Goal: Book appointment/travel/reservation

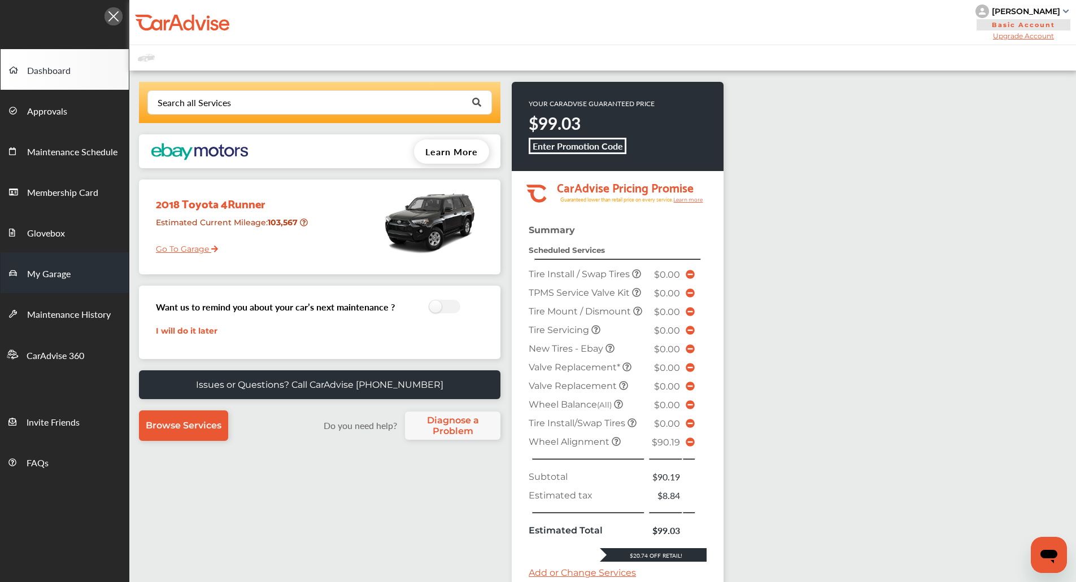
click at [58, 263] on link "My Garage" at bounding box center [65, 273] width 128 height 41
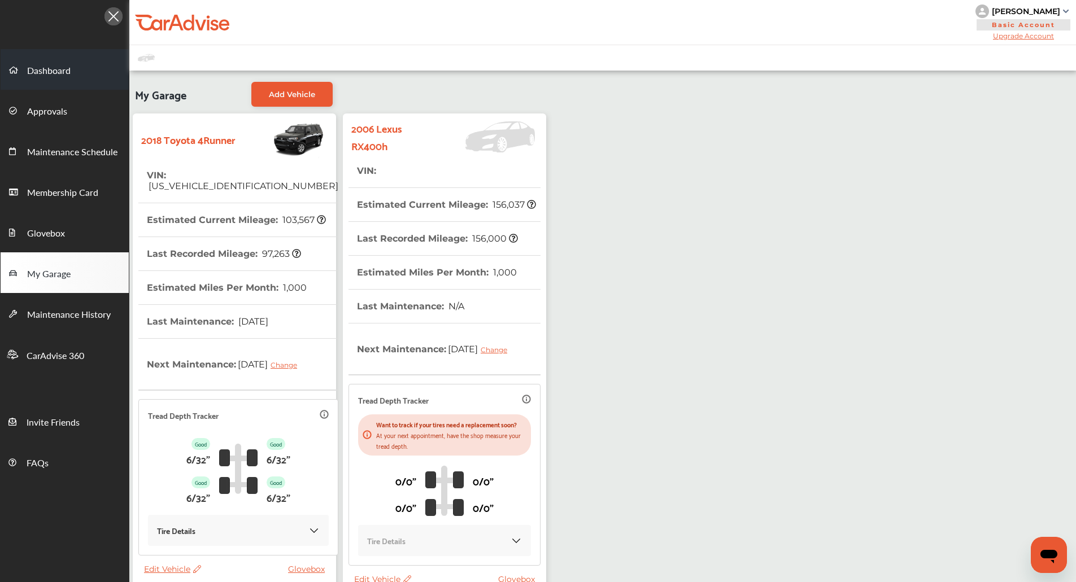
click at [64, 83] on link "Dashboard" at bounding box center [65, 69] width 128 height 41
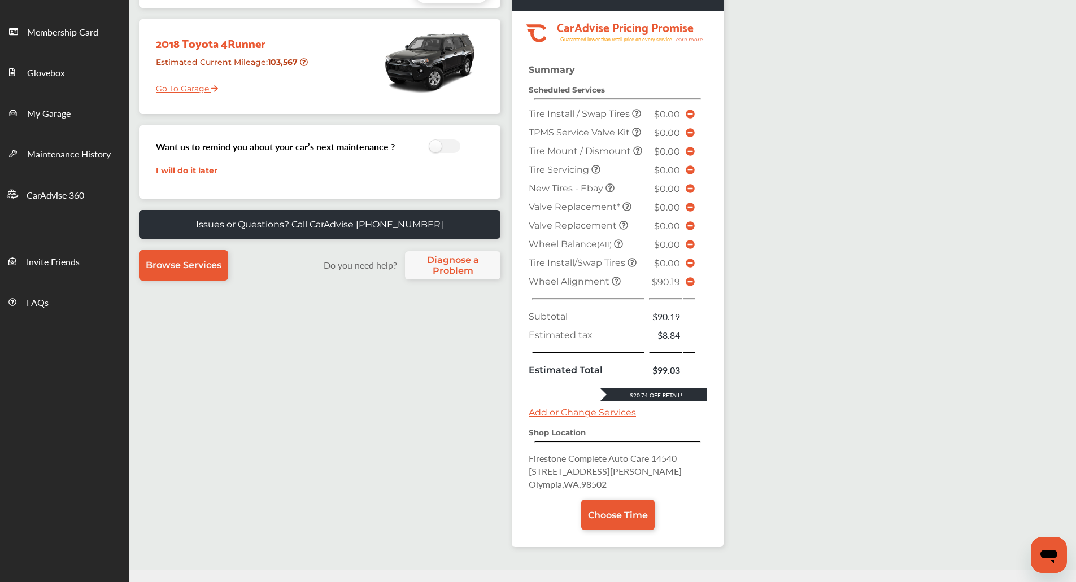
scroll to position [189, 0]
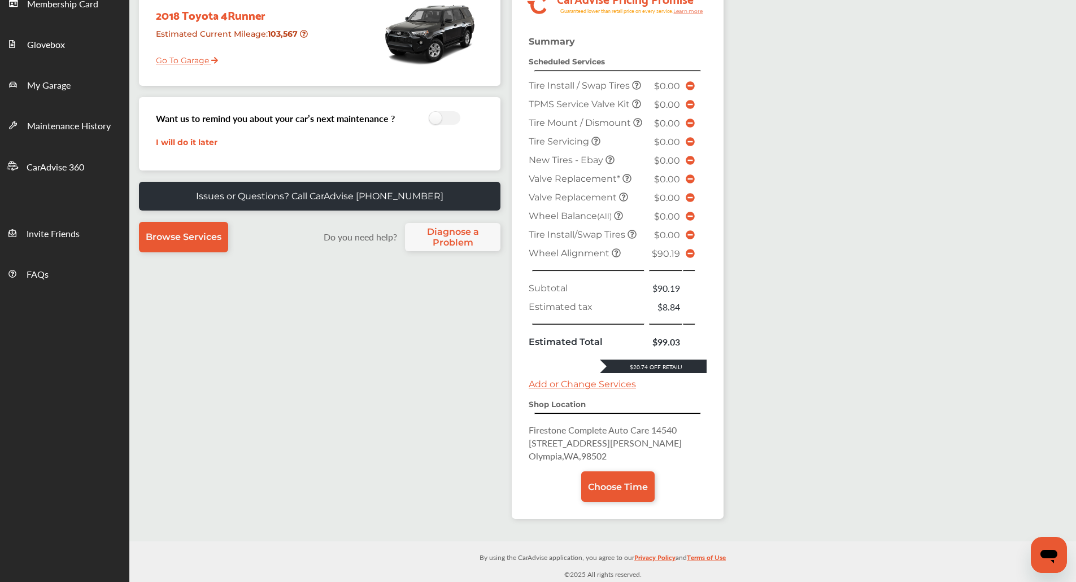
click at [691, 254] on icon at bounding box center [690, 253] width 9 height 9
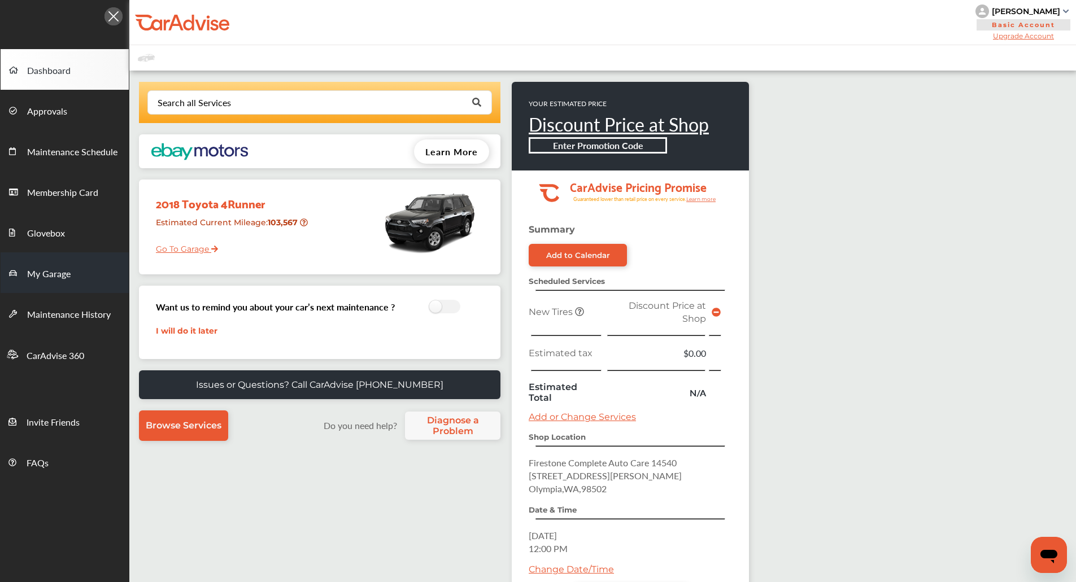
click at [40, 284] on link "My Garage" at bounding box center [65, 273] width 128 height 41
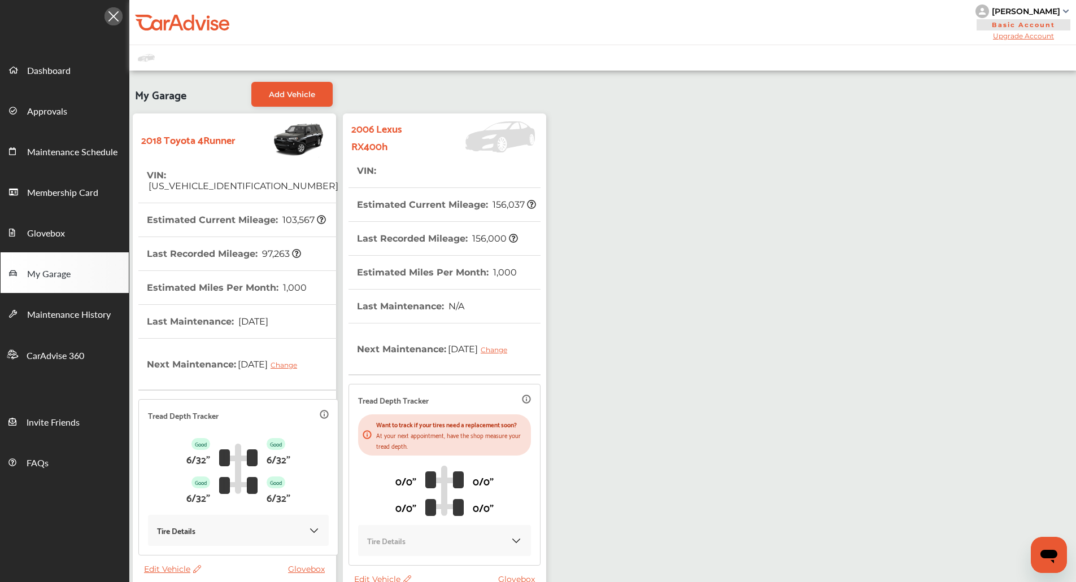
scroll to position [94, 0]
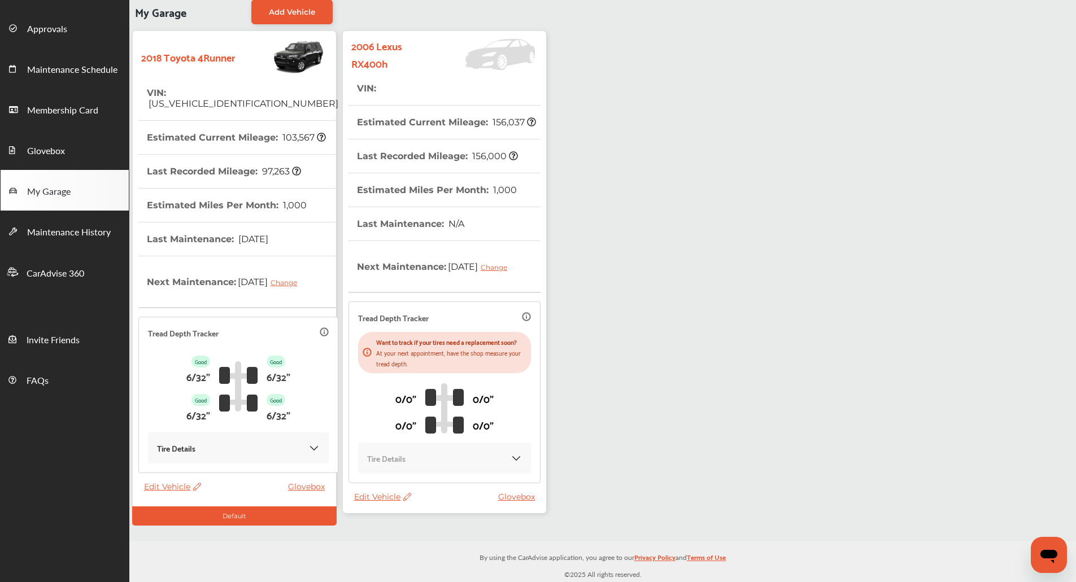
click at [381, 494] on span "Edit Vehicle" at bounding box center [382, 497] width 57 height 10
click at [411, 503] on div "Edit" at bounding box center [432, 506] width 102 height 18
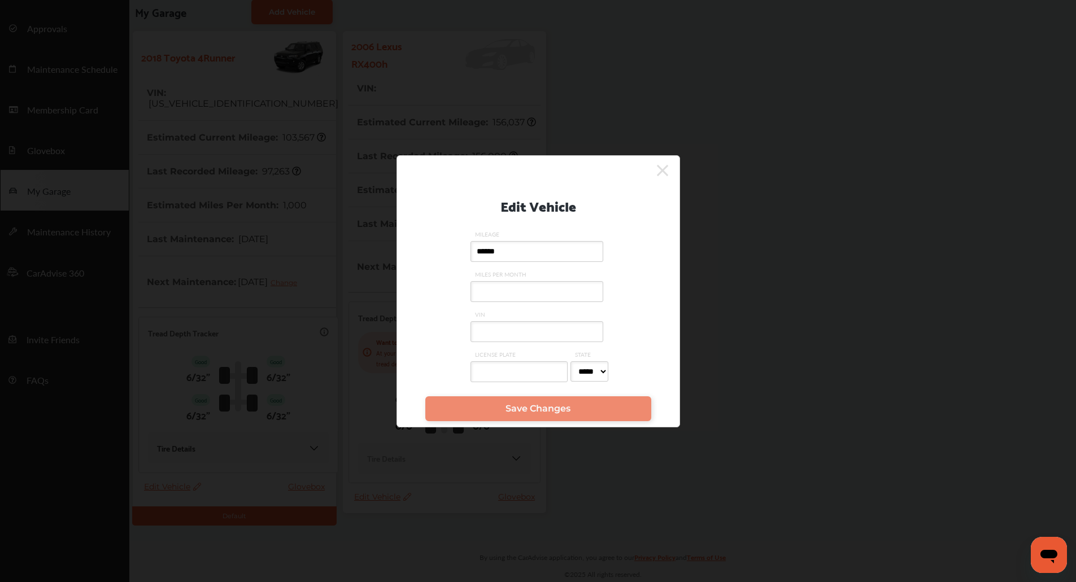
click at [880, 334] on div "Edit Vehicle MILEAGE ****** MILES PER MONTH VIN LICENSE PLATE STATE ***** ** **…" at bounding box center [538, 291] width 1076 height 582
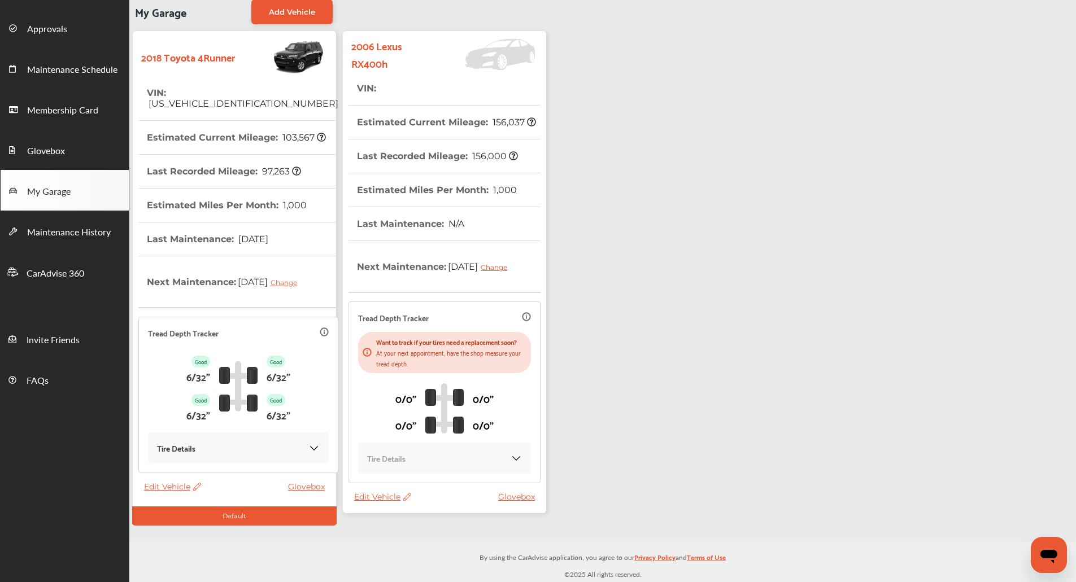
click at [364, 494] on span "Edit Vehicle" at bounding box center [382, 497] width 57 height 10
click at [373, 501] on div "Edit" at bounding box center [415, 507] width 102 height 18
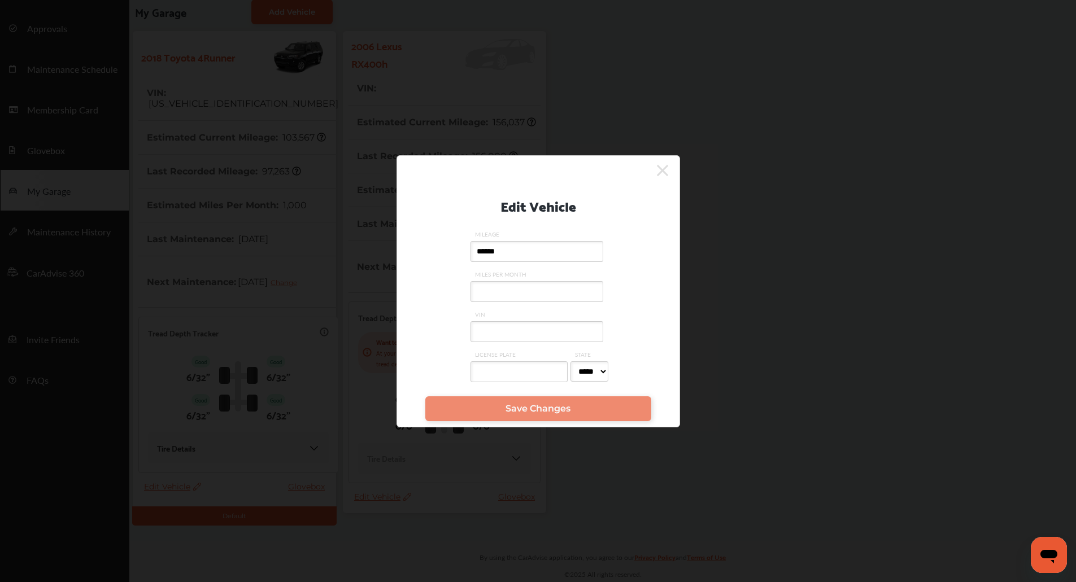
click at [484, 321] on input "VIN" at bounding box center [537, 331] width 133 height 21
paste input "**********"
type input "**********"
click at [486, 411] on link "Save Changes" at bounding box center [538, 409] width 226 height 25
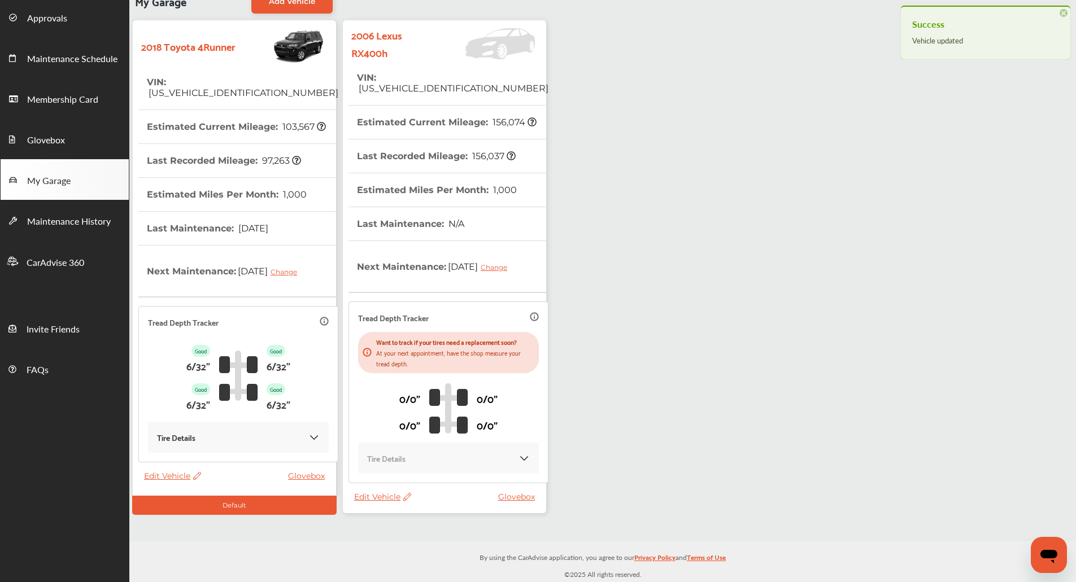
click at [432, 173] on th "Estimated Miles Per Month : 1,000" at bounding box center [437, 189] width 160 height 33
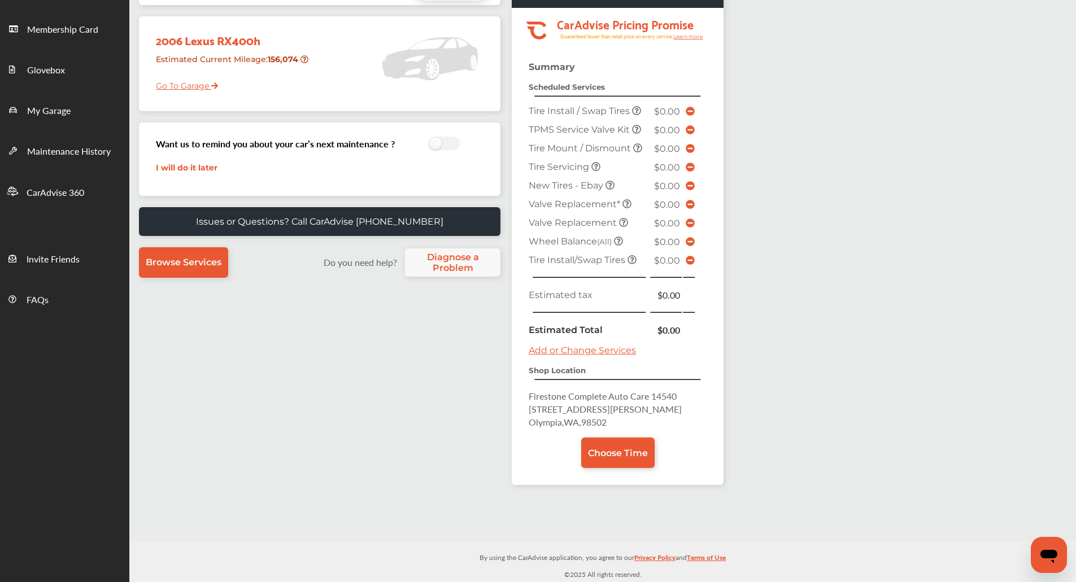
scroll to position [145, 0]
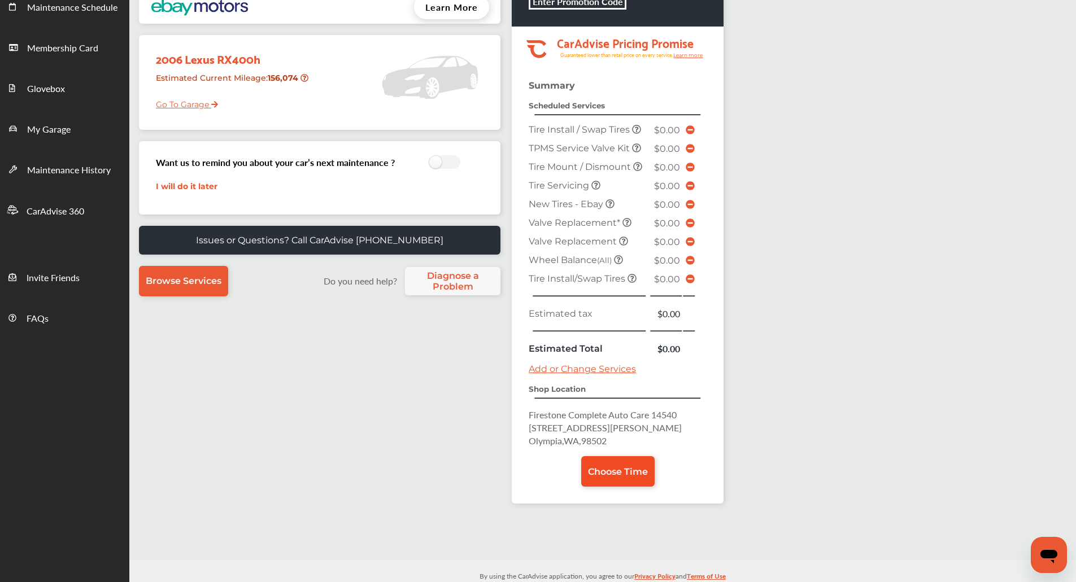
click at [633, 471] on span "Choose Time" at bounding box center [618, 472] width 60 height 11
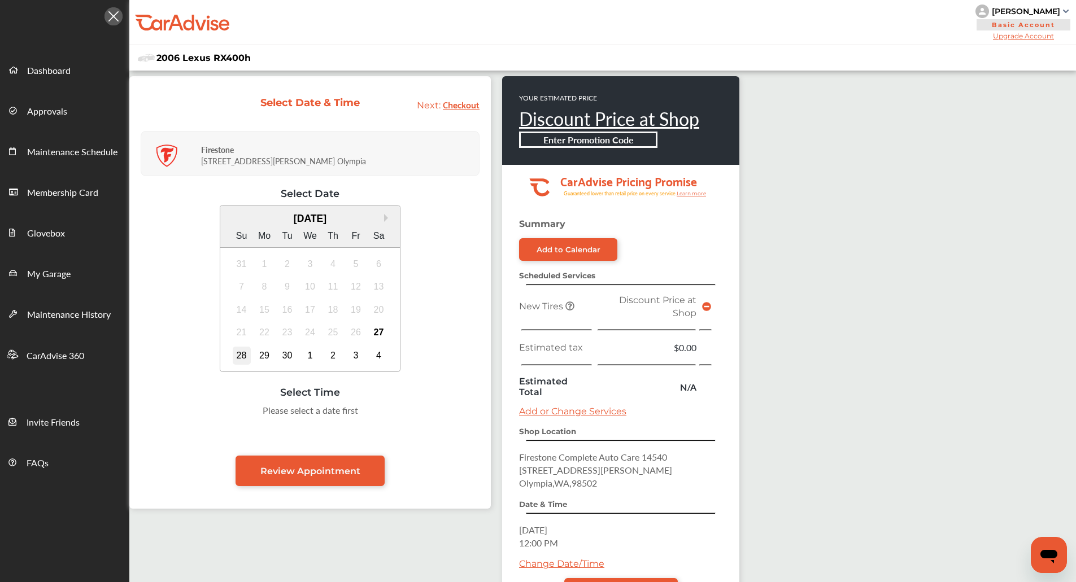
click at [237, 357] on div "28" at bounding box center [242, 356] width 18 height 18
click at [259, 353] on div "29" at bounding box center [264, 356] width 18 height 18
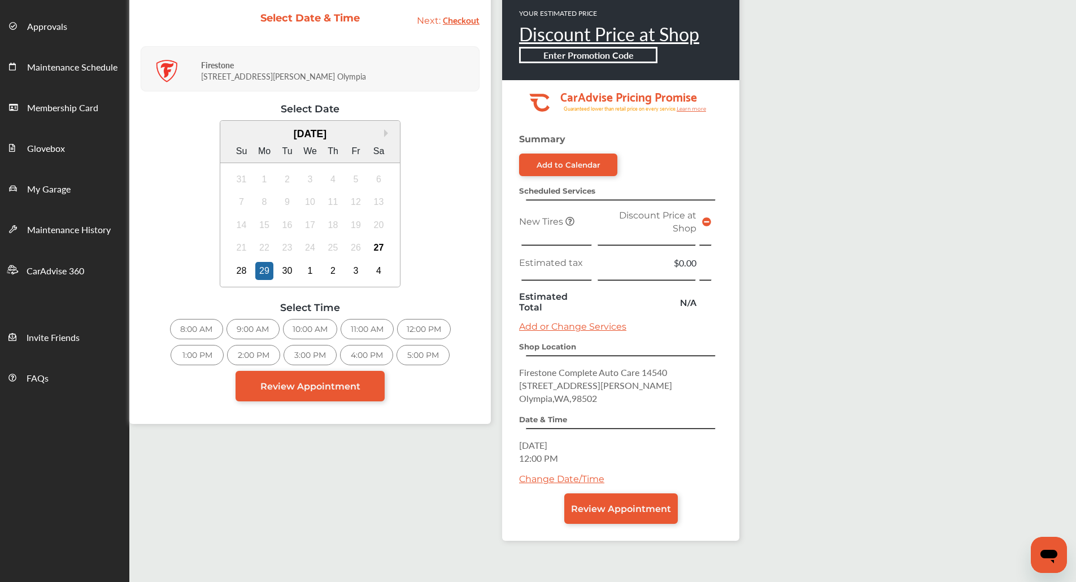
scroll to position [90, 0]
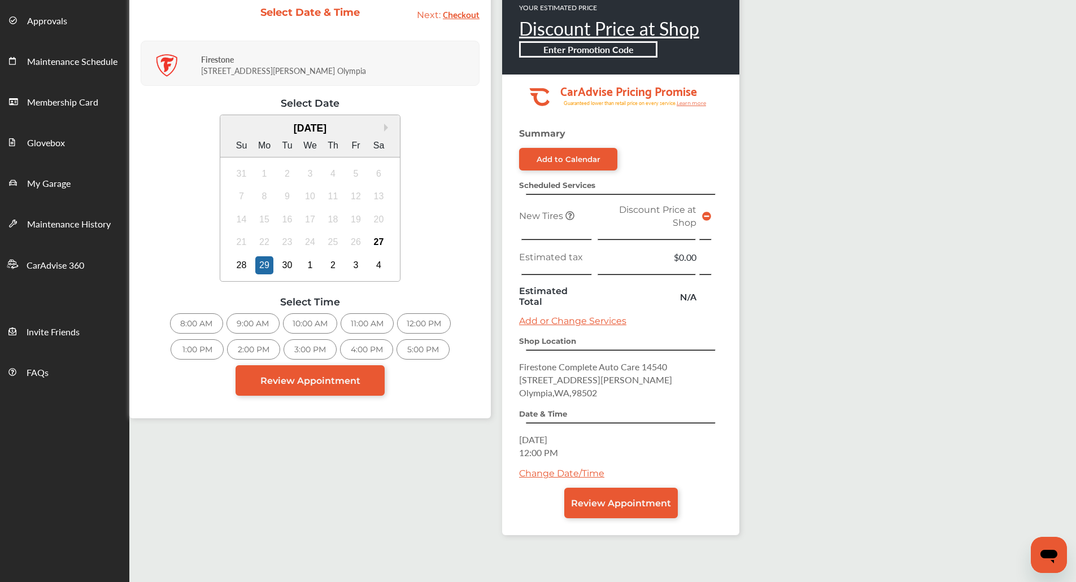
click at [586, 390] on span "[GEOGRAPHIC_DATA] , [GEOGRAPHIC_DATA] , 98502" at bounding box center [558, 392] width 78 height 13
click at [528, 369] on span "Firestone Complete Auto Care 14540" at bounding box center [593, 366] width 148 height 13
copy p "Firestone Complete Auto Care [STREET_ADDRESS][PERSON_NAME]"
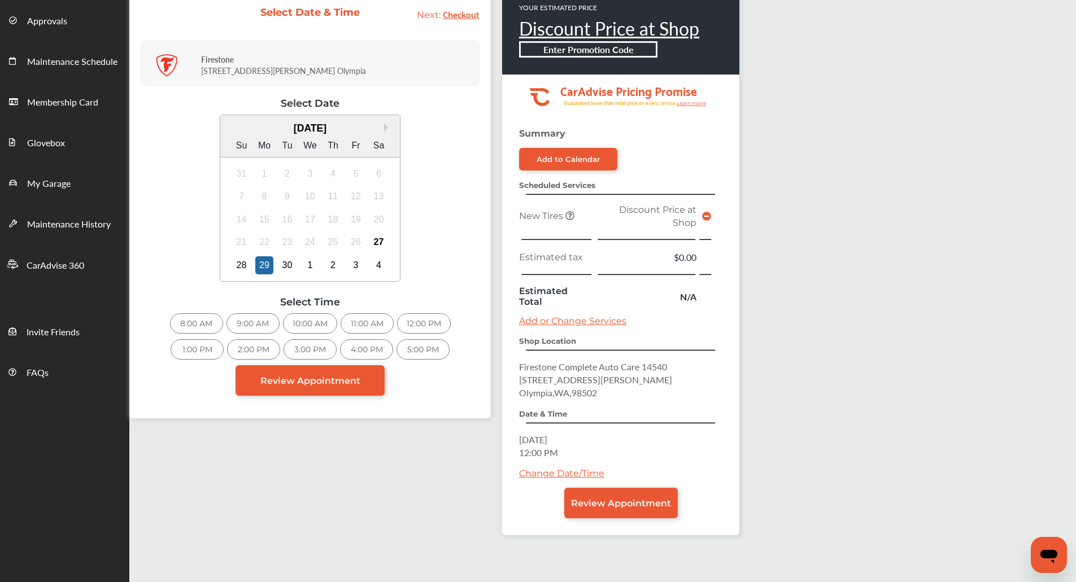
click at [417, 325] on div "12:00 PM" at bounding box center [424, 324] width 54 height 20
click at [249, 269] on div "28" at bounding box center [242, 265] width 18 height 18
click at [260, 269] on div "29" at bounding box center [264, 265] width 18 height 18
click at [437, 327] on div "Retrieving Shop Times..." at bounding box center [310, 231] width 339 height 268
click at [437, 327] on div "12:00 PM" at bounding box center [424, 324] width 54 height 20
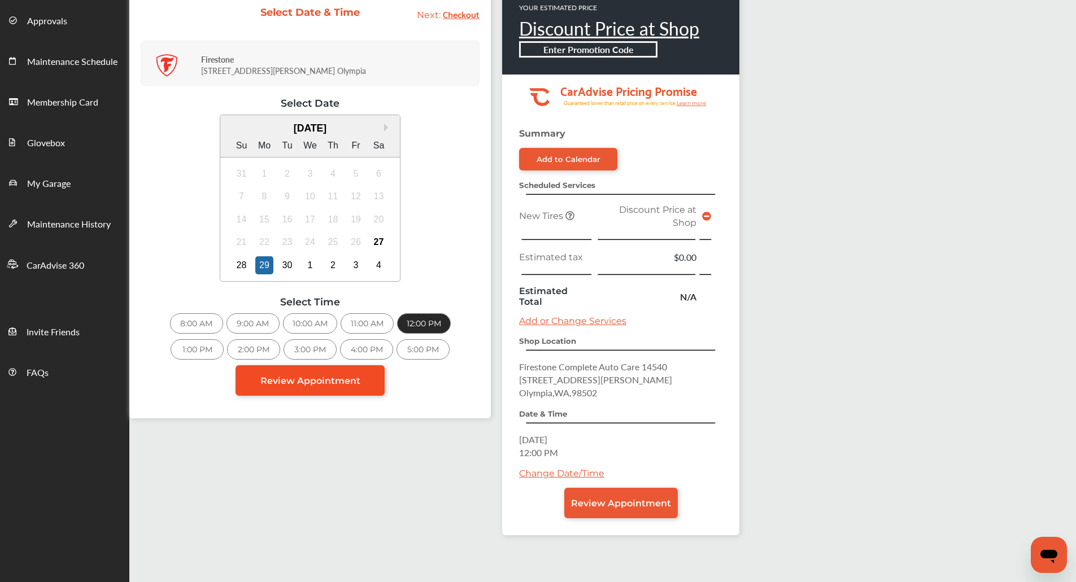
click at [372, 379] on link "Review Appointment" at bounding box center [310, 381] width 149 height 31
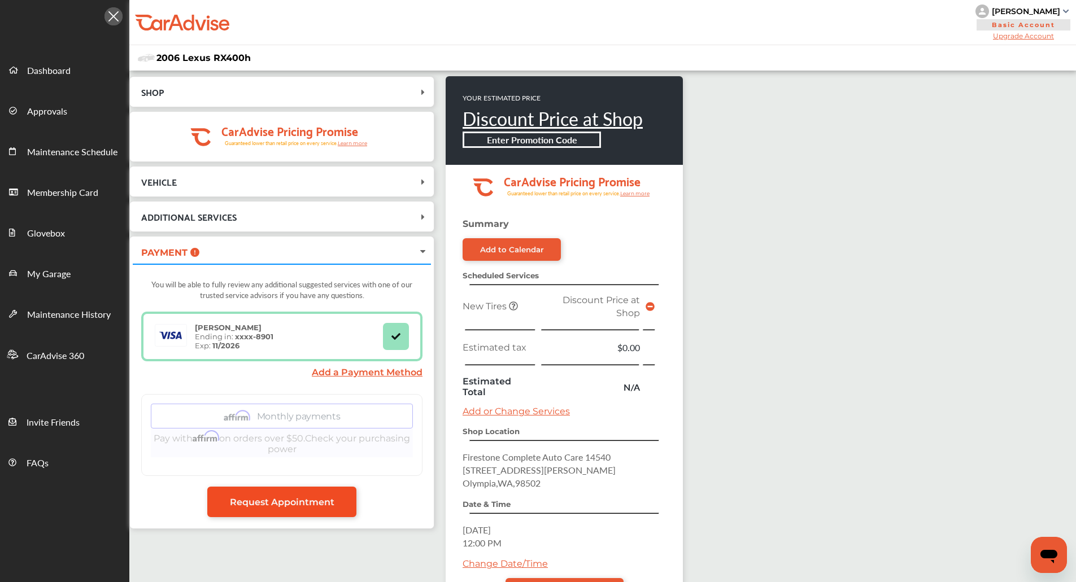
click at [320, 510] on link "Request Appointment" at bounding box center [281, 502] width 149 height 31
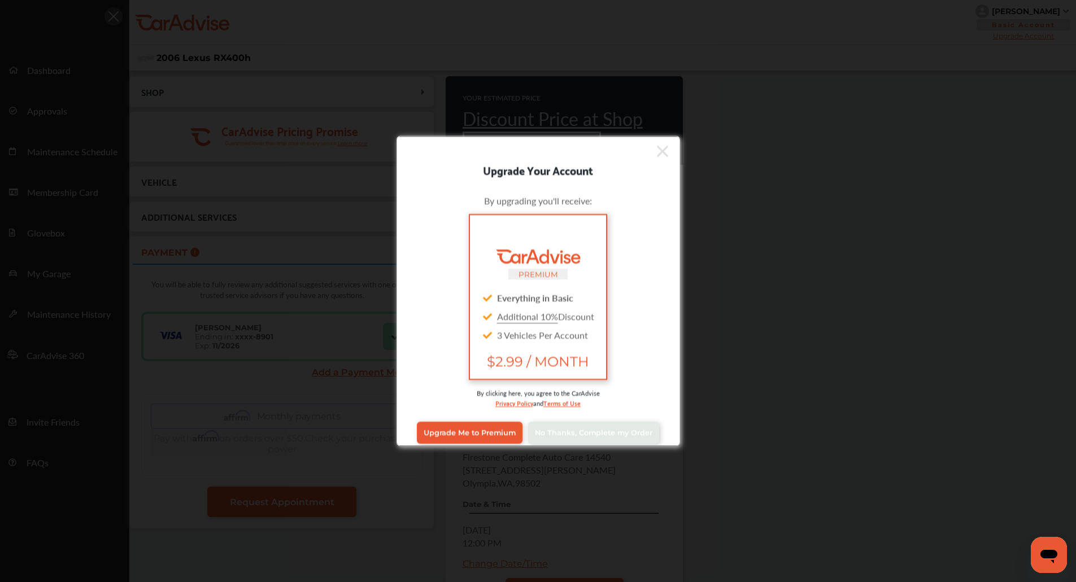
click at [657, 149] on icon at bounding box center [662, 151] width 11 height 18
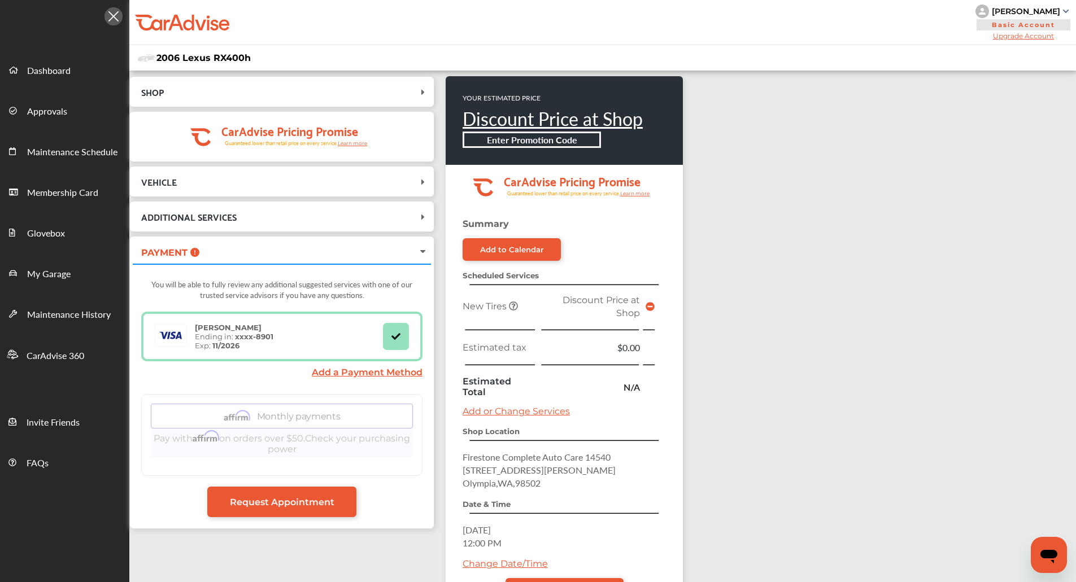
click at [648, 305] on icon at bounding box center [650, 306] width 9 height 9
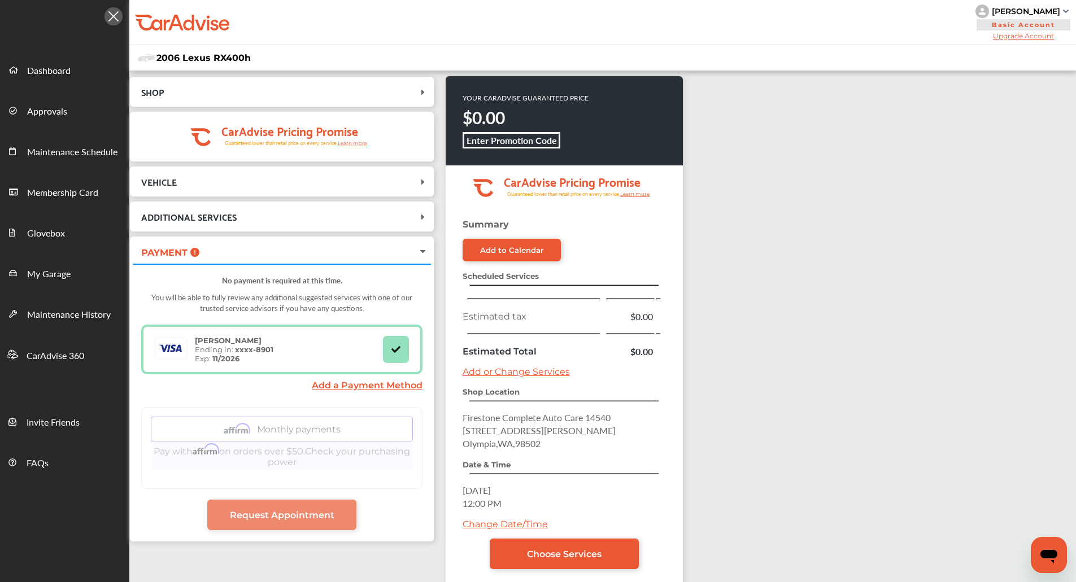
click at [535, 376] on link "Add or Change Services" at bounding box center [516, 372] width 107 height 11
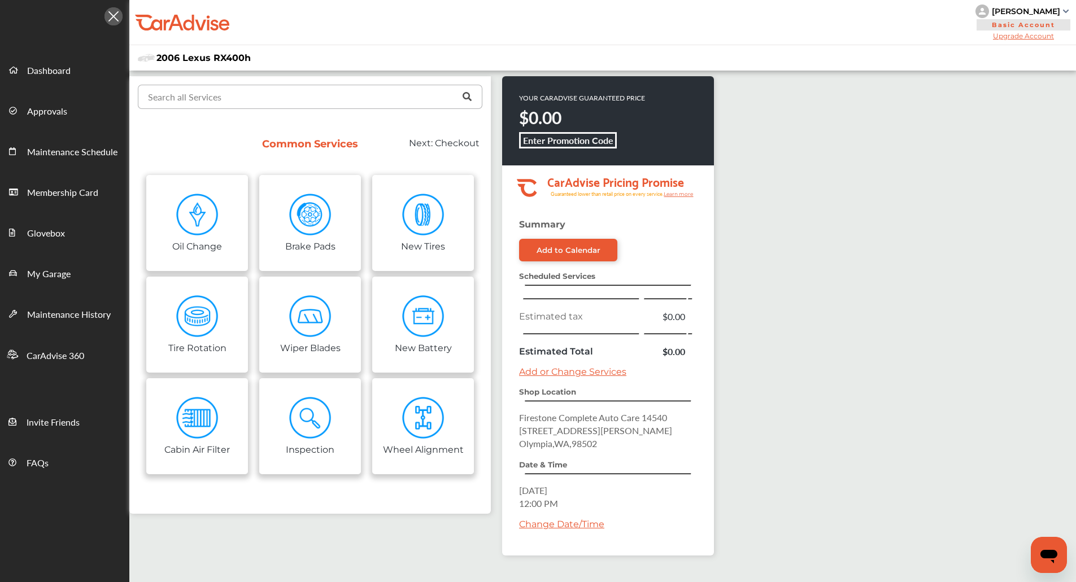
click at [264, 92] on input "text" at bounding box center [307, 96] width 337 height 22
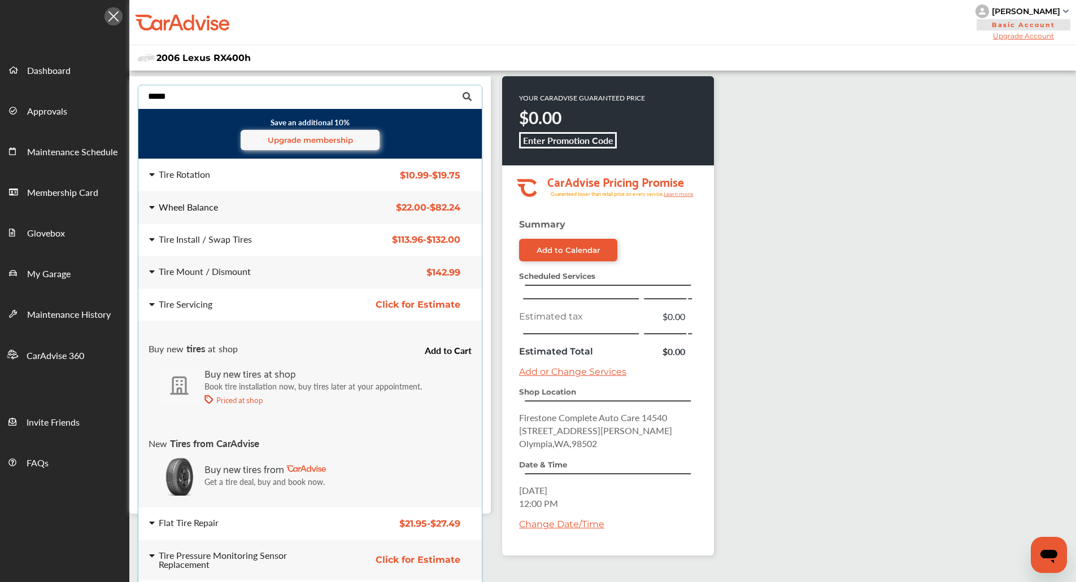
type input "****"
click at [242, 215] on div "Wheel Balance $22.00 - $82.24 Wheel Balance $22.00 - $82.24" at bounding box center [310, 208] width 362 height 32
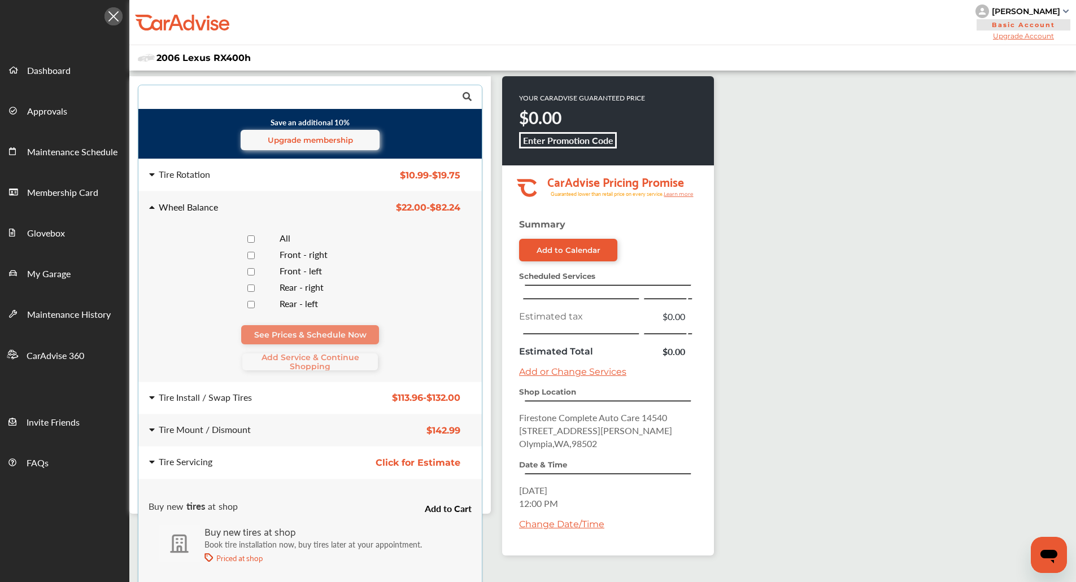
click at [278, 237] on div "All" at bounding box center [333, 239] width 124 height 11
click at [310, 355] on span "Add Service & Continue Shopping" at bounding box center [310, 362] width 136 height 18
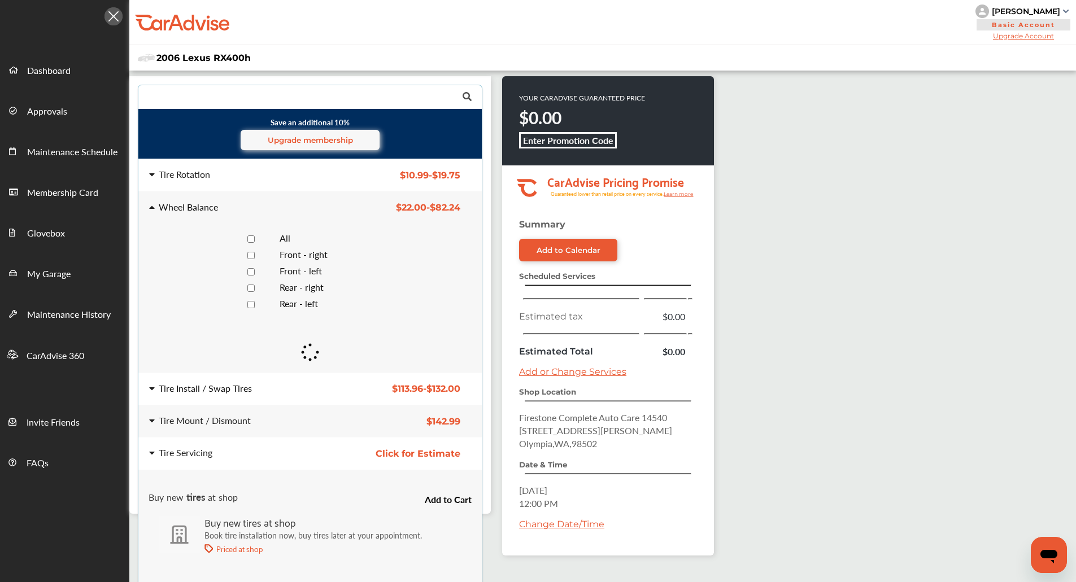
click at [309, 387] on div "Tire Install / Swap Tires" at bounding box center [239, 388] width 181 height 9
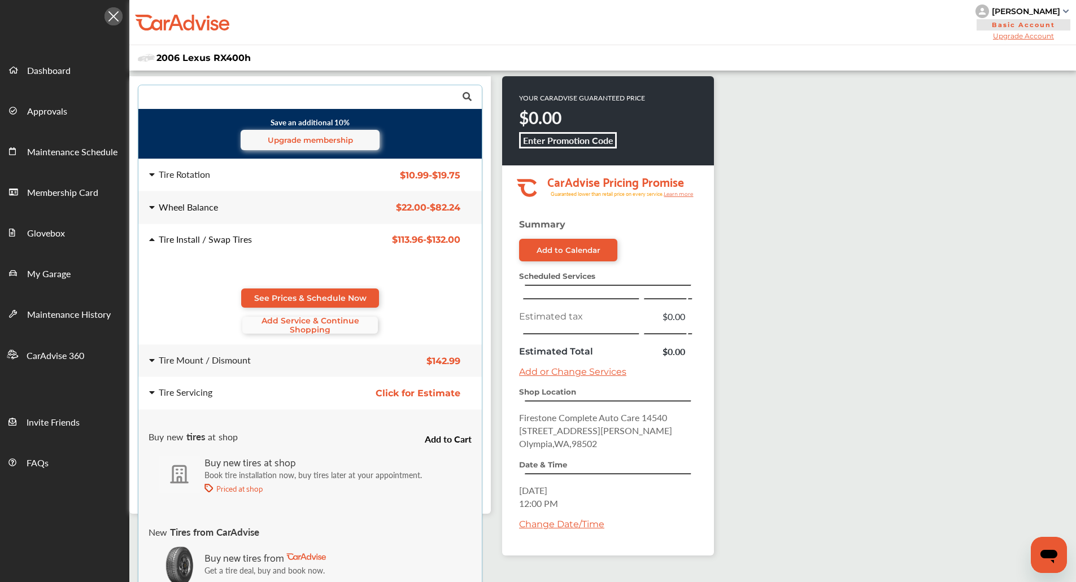
click at [293, 323] on span "Add Service & Continue Shopping" at bounding box center [310, 325] width 136 height 18
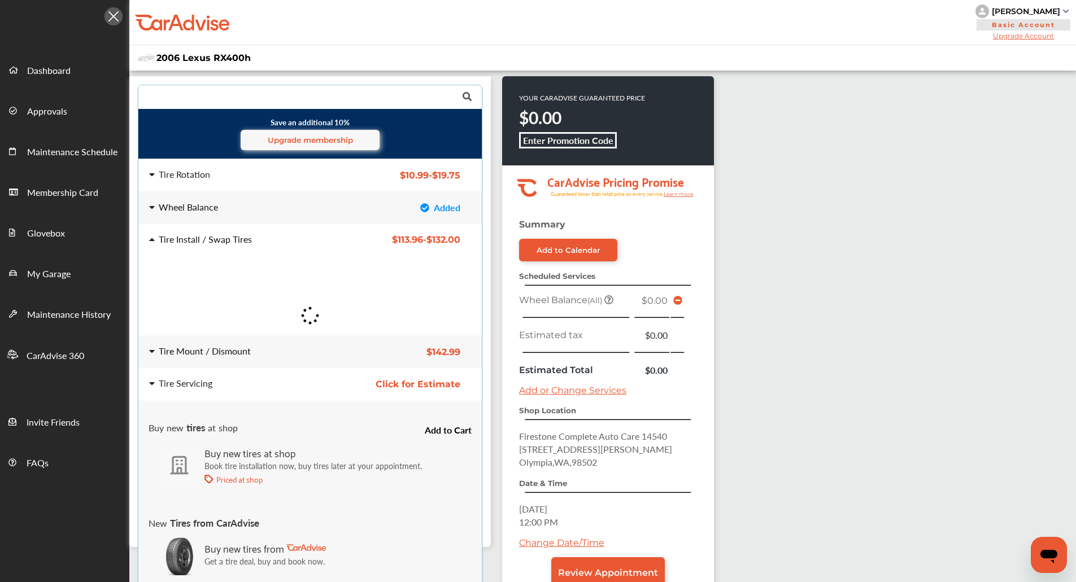
click at [297, 359] on div "Tire Mount / Dismount $142.99 Tire Mount / Dismount $142.99" at bounding box center [310, 352] width 362 height 32
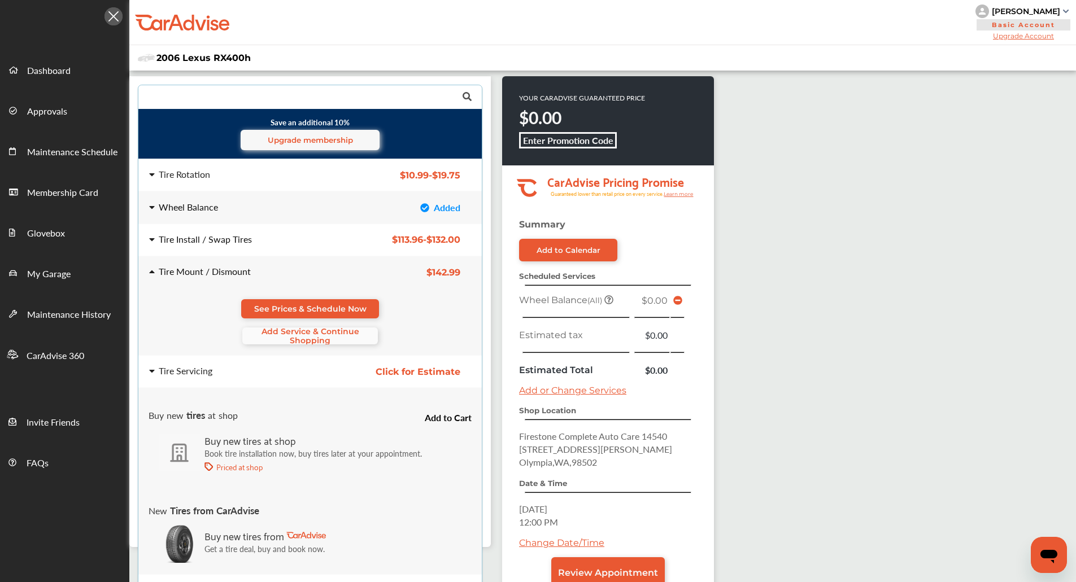
click at [302, 334] on span "Add Service & Continue Shopping" at bounding box center [310, 336] width 136 height 18
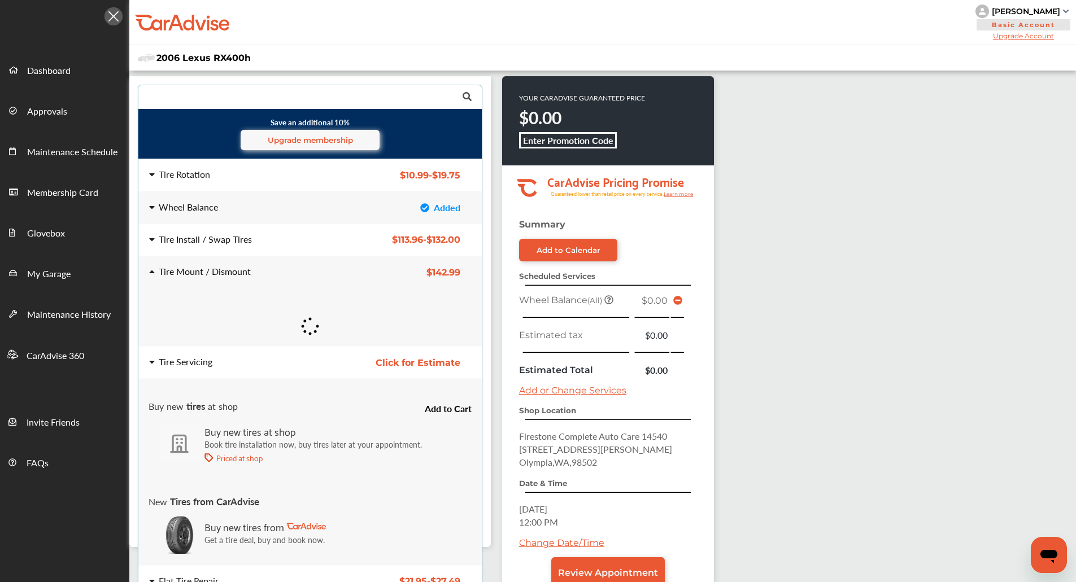
click at [303, 358] on div "Tire Servicing" at bounding box center [239, 362] width 181 height 9
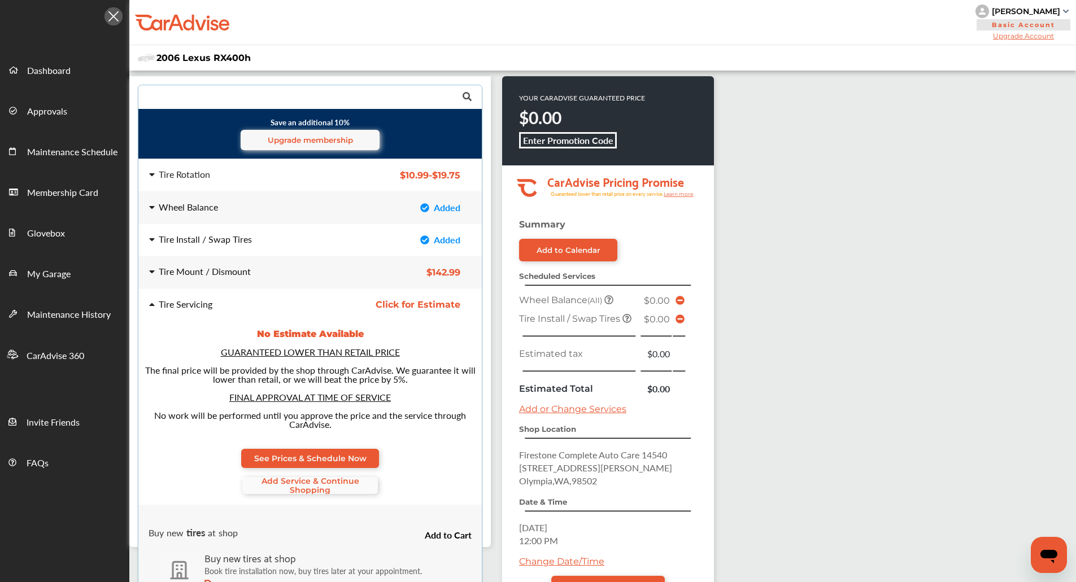
click at [319, 488] on span "Add Service & Continue Shopping" at bounding box center [310, 486] width 136 height 18
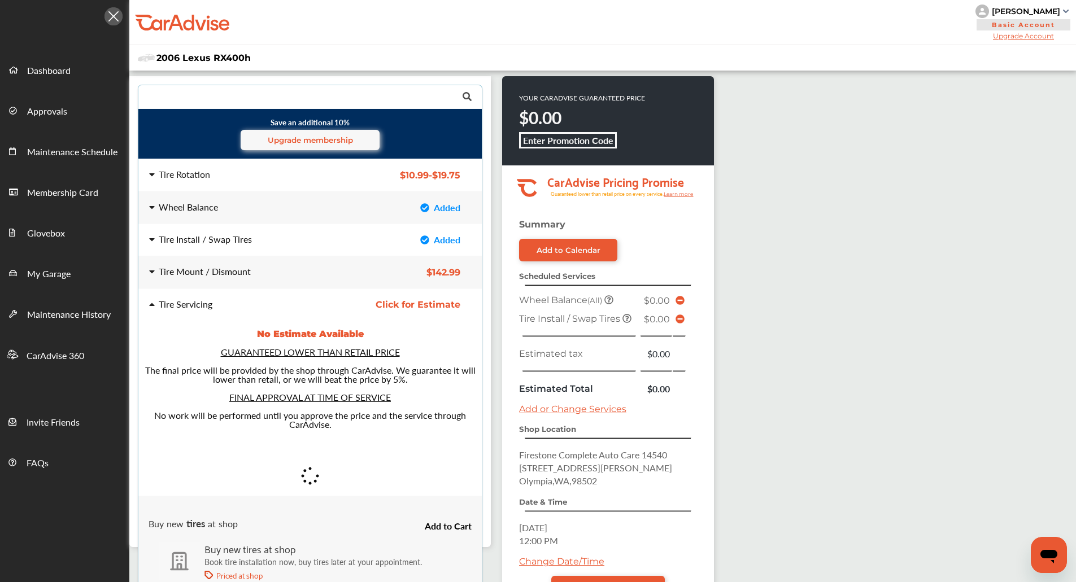
scroll to position [62, 0]
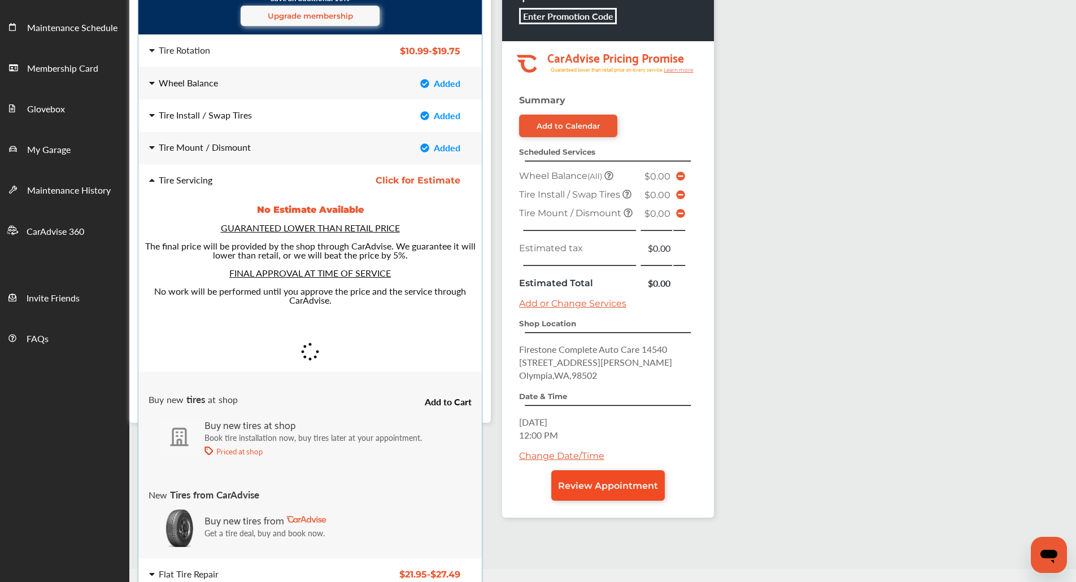
click at [628, 518] on div "Summary Add to Calendar Scheduled Services Wheel Balance (All) $0.00 Tire Insta…" at bounding box center [608, 306] width 212 height 423
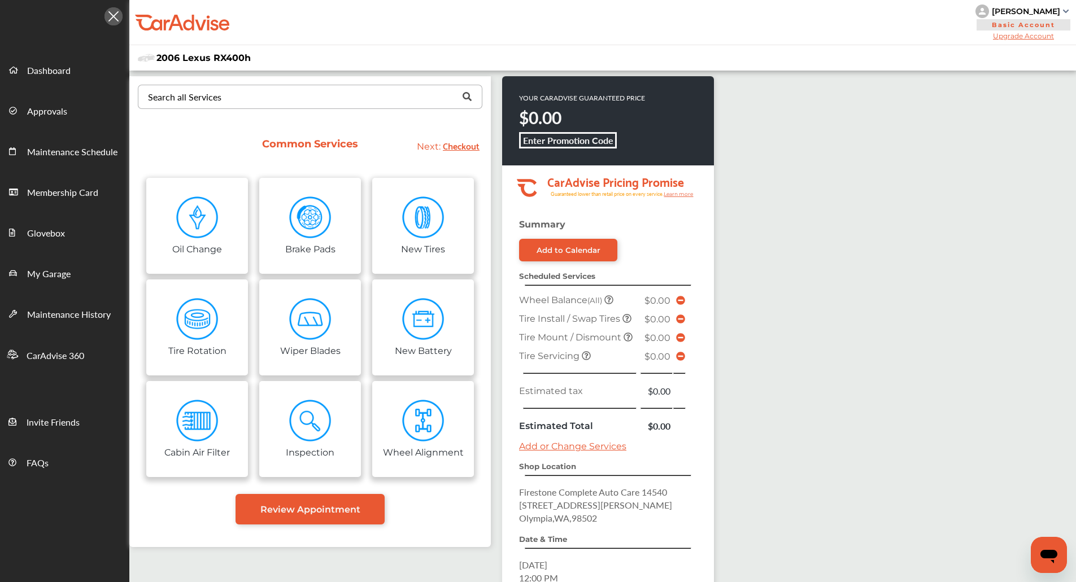
scroll to position [152, 0]
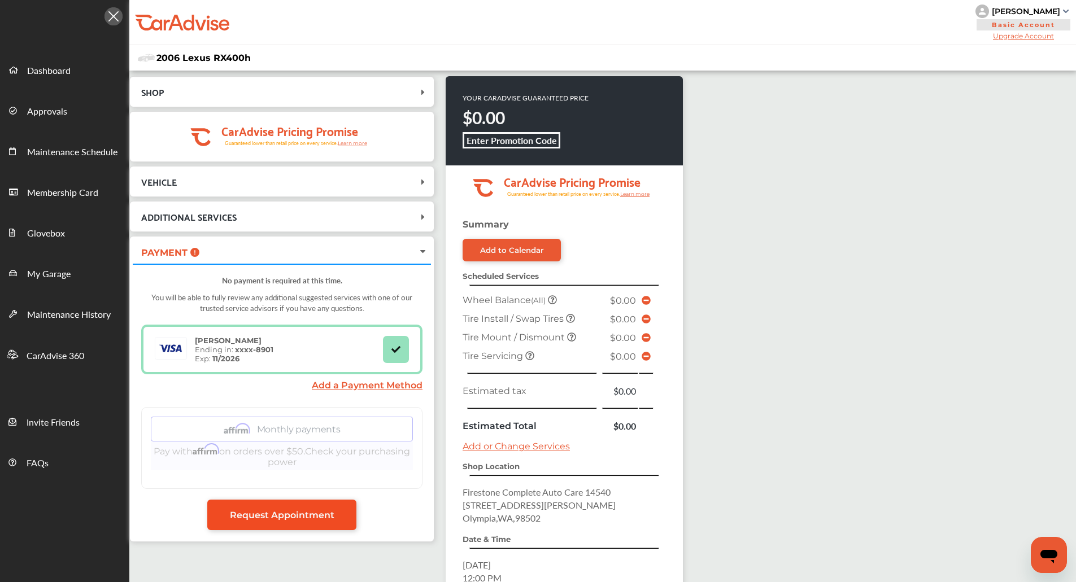
click at [319, 514] on span "Request Appointment" at bounding box center [282, 515] width 105 height 11
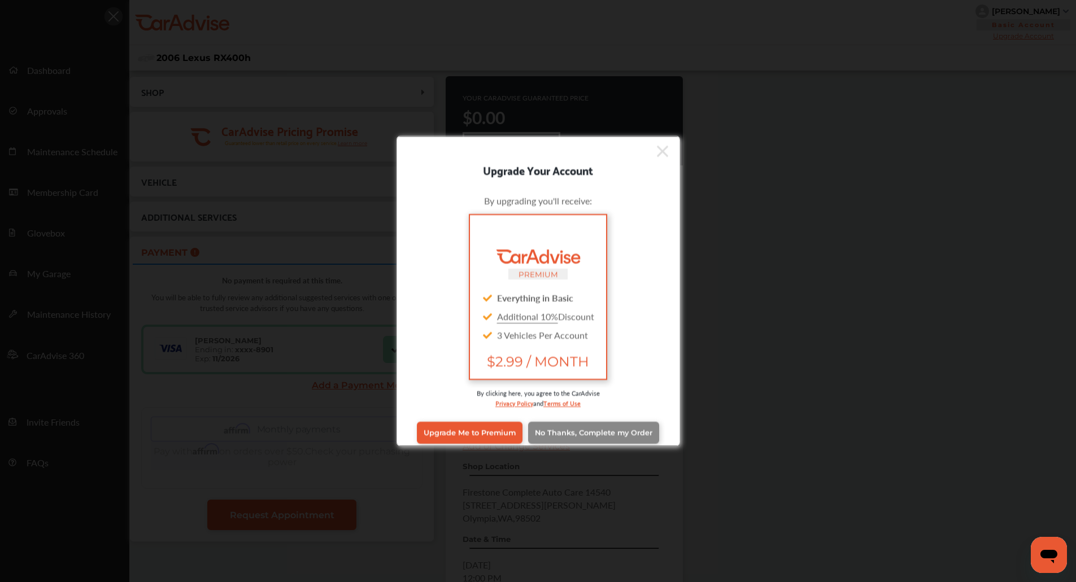
click at [621, 434] on span "No Thanks, Complete my Order" at bounding box center [594, 433] width 118 height 8
